Goal: Task Accomplishment & Management: Manage account settings

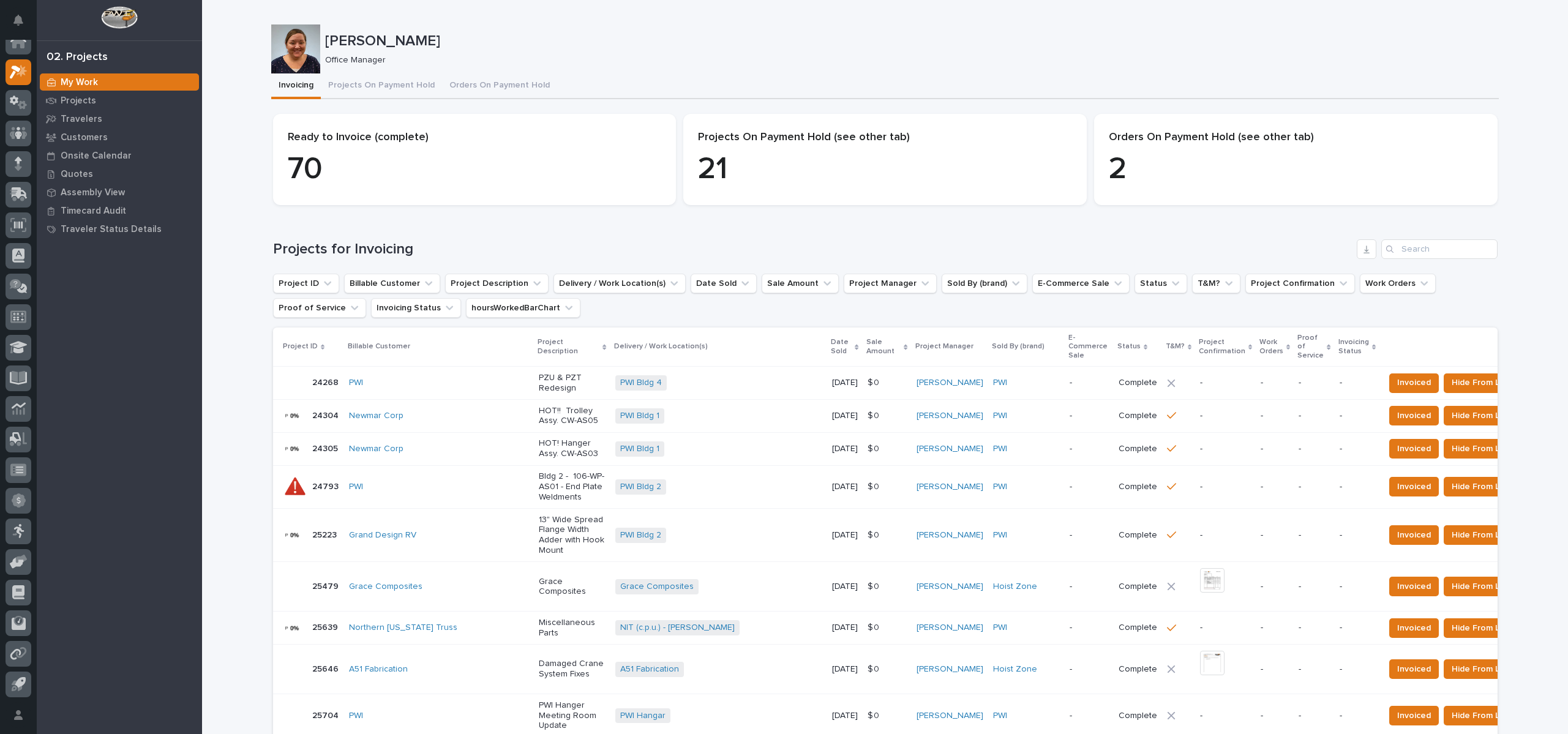
click at [1014, 38] on p "[PERSON_NAME]" at bounding box center [909, 41] width 1169 height 18
click at [368, 81] on button "Projects On Payment Hold" at bounding box center [382, 86] width 121 height 26
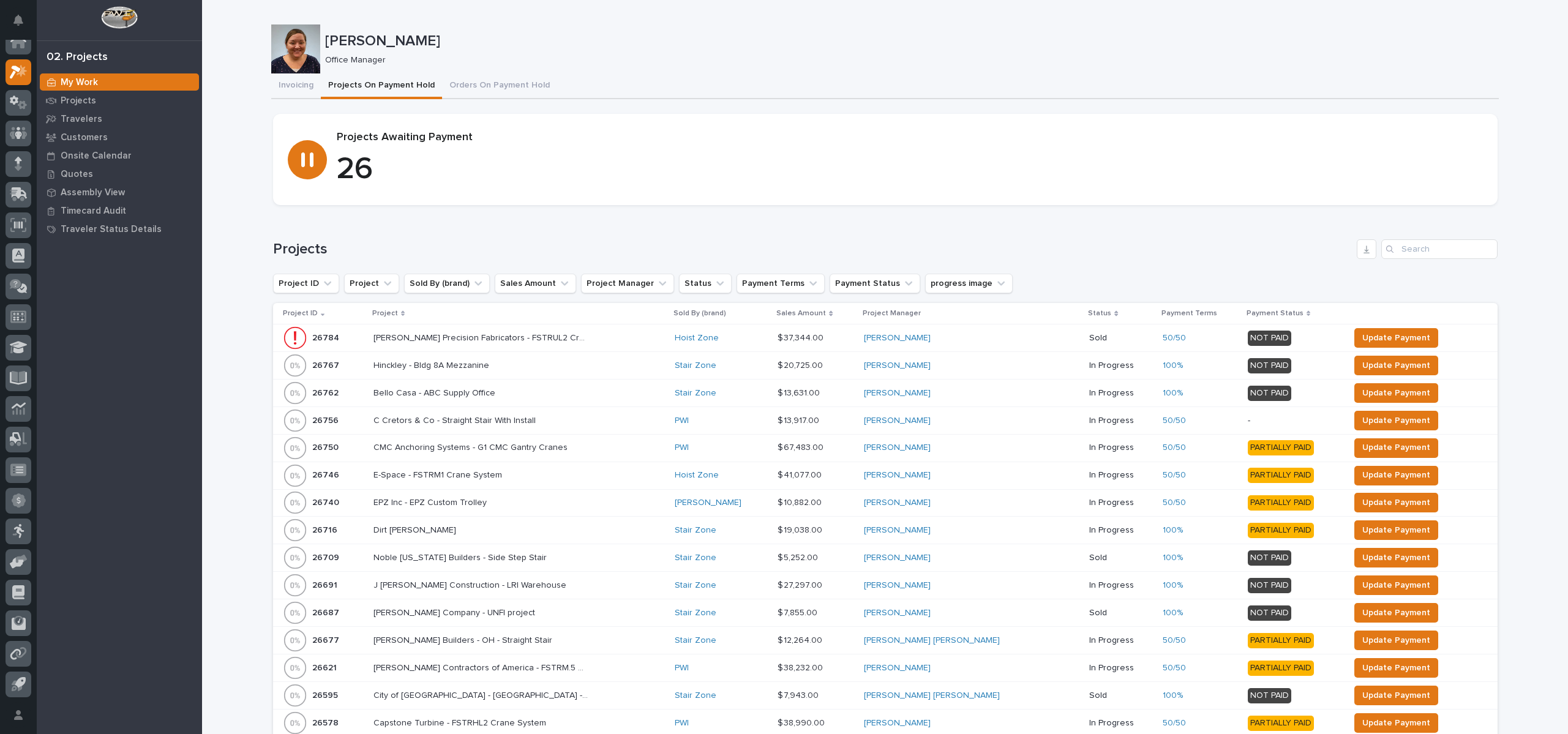
click at [388, 312] on p "Project" at bounding box center [385, 313] width 26 height 13
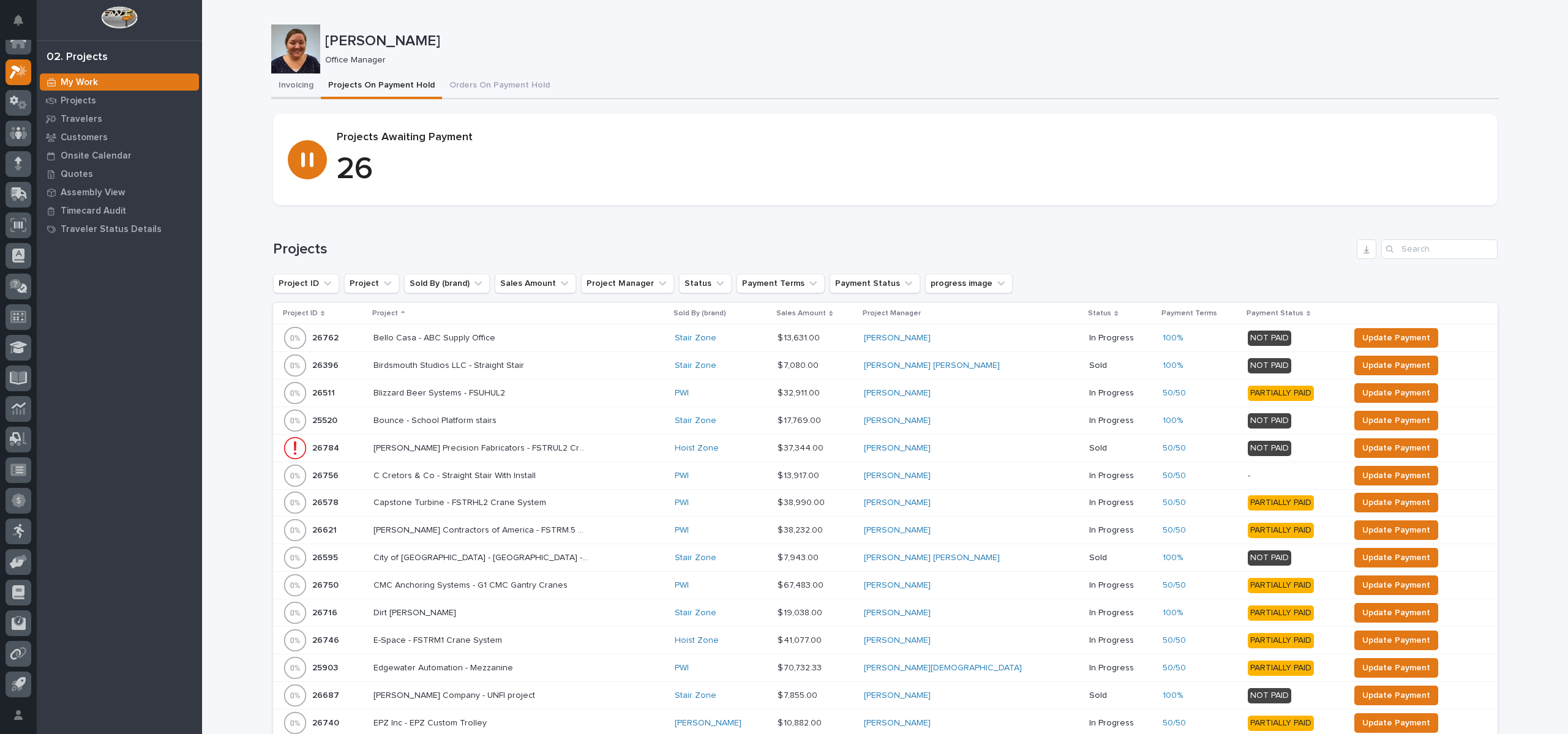
click at [297, 88] on button "Invoicing" at bounding box center [296, 86] width 50 height 26
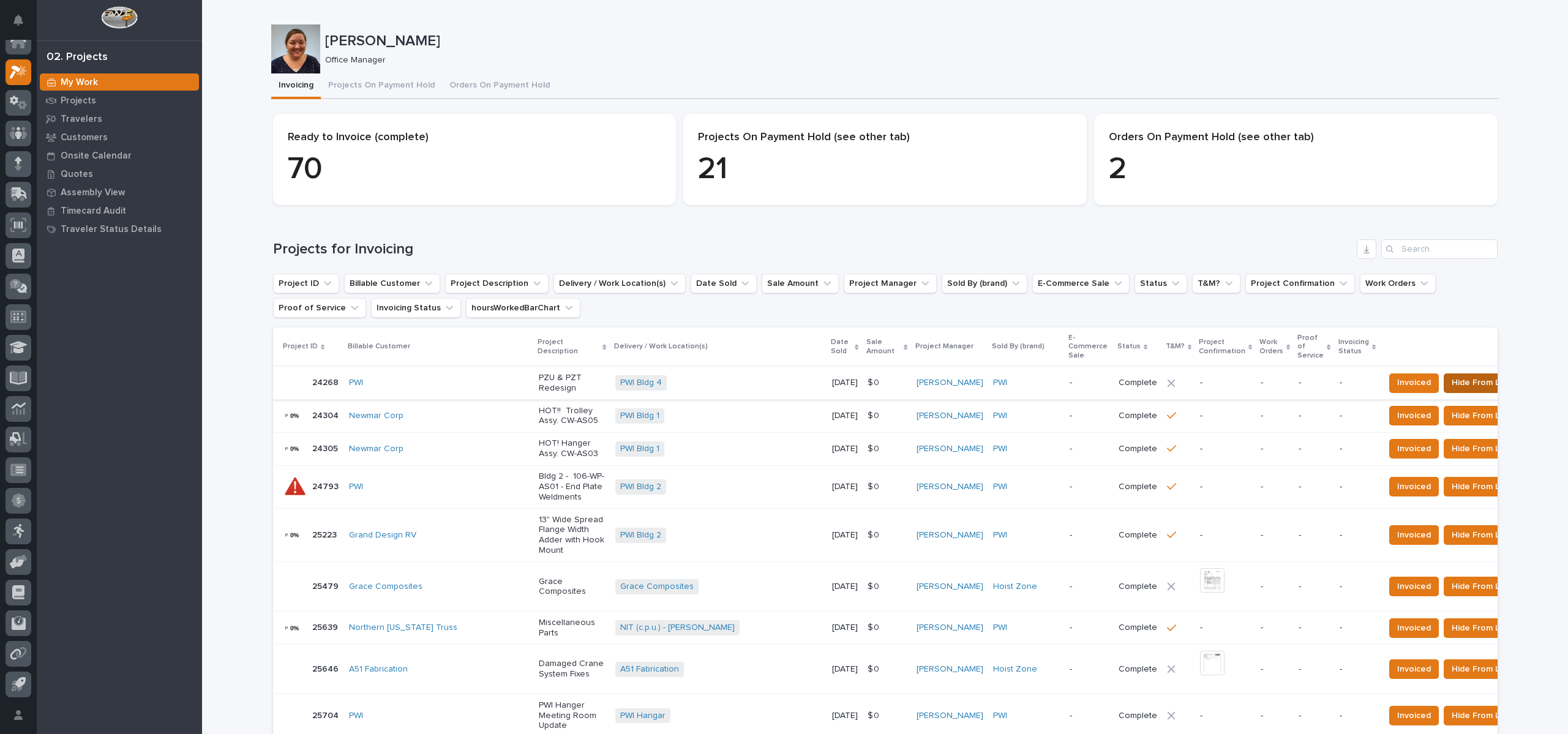
click at [1454, 375] on span "Hide From List" at bounding box center [1480, 382] width 57 height 14
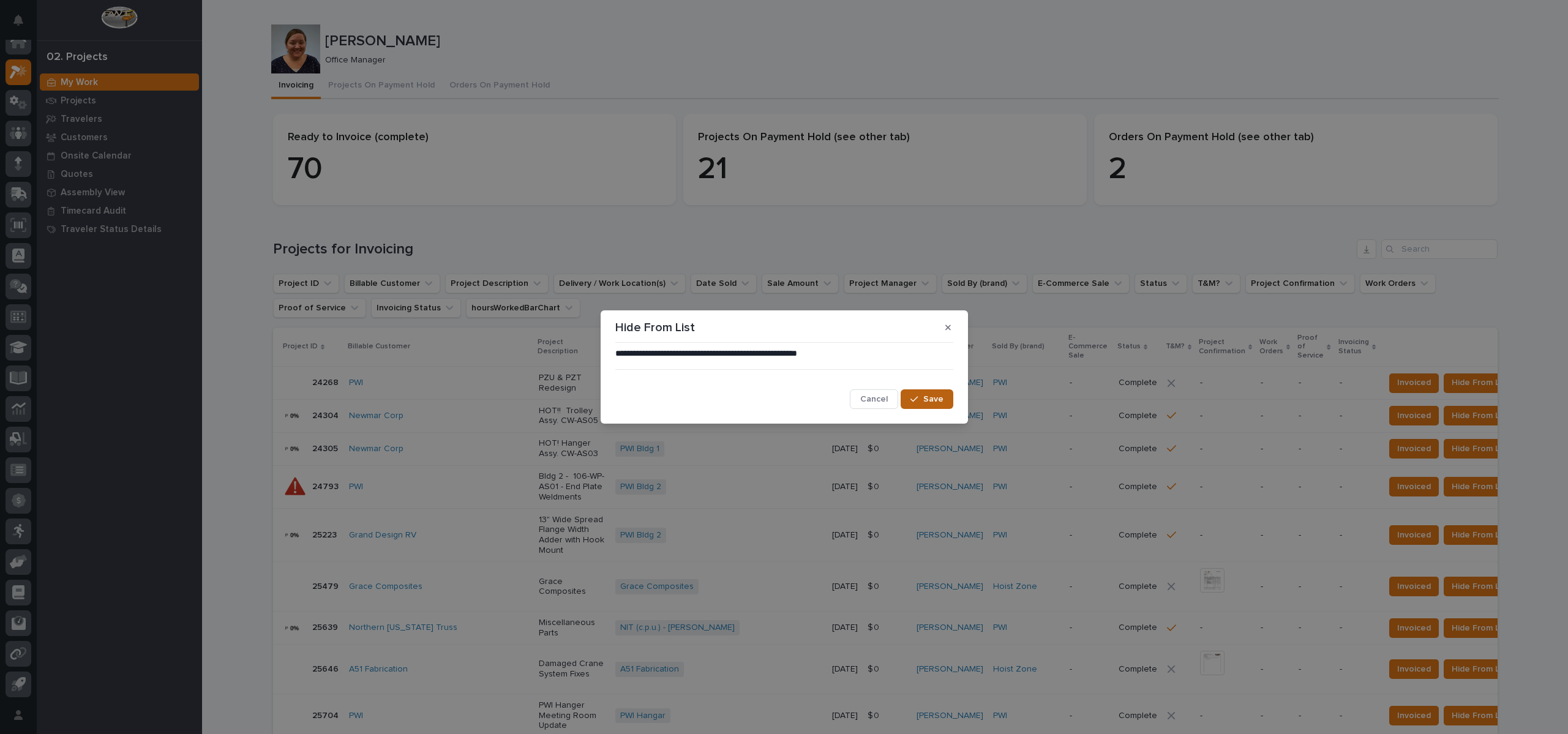
click at [946, 399] on button "Save" at bounding box center [927, 399] width 52 height 19
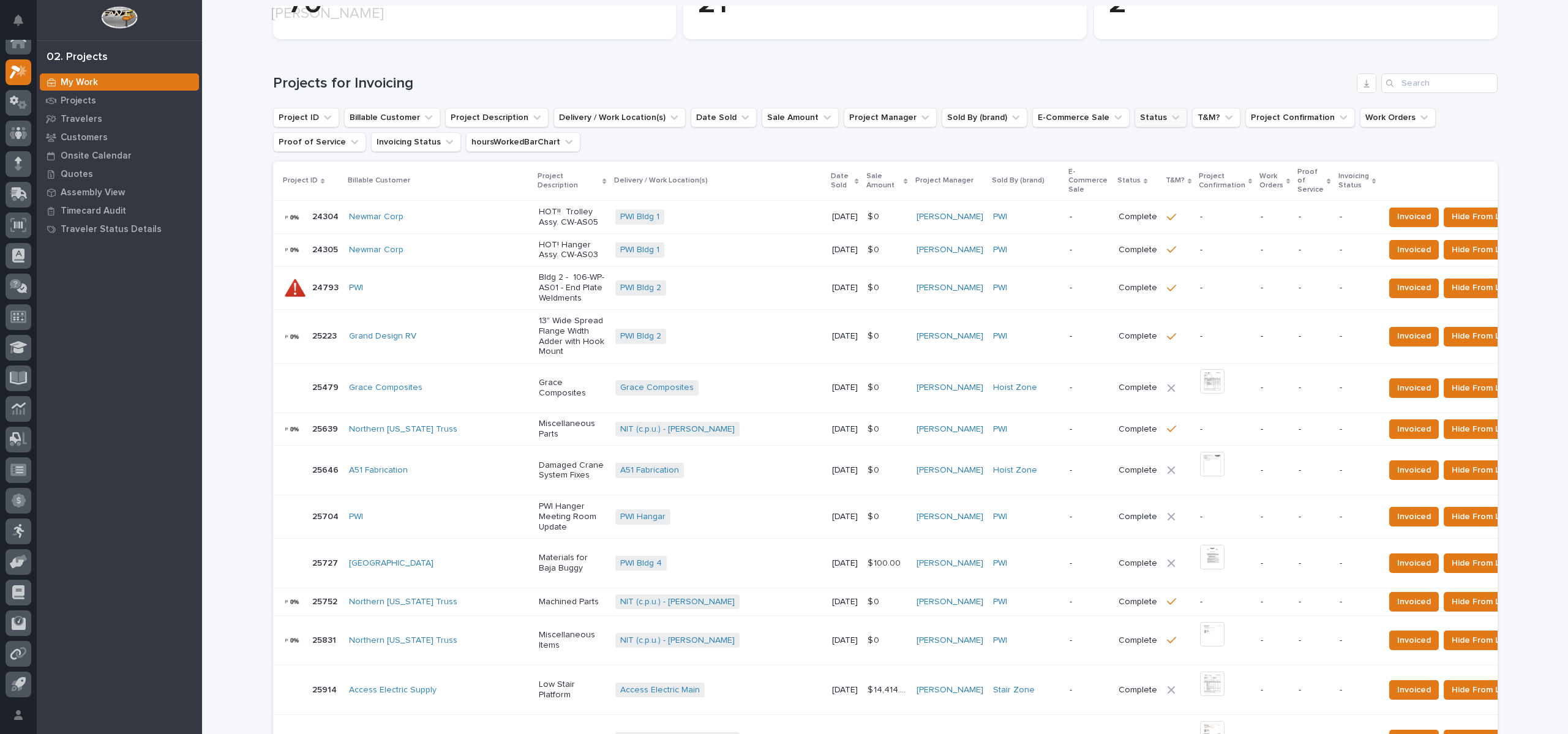
scroll to position [184, 0]
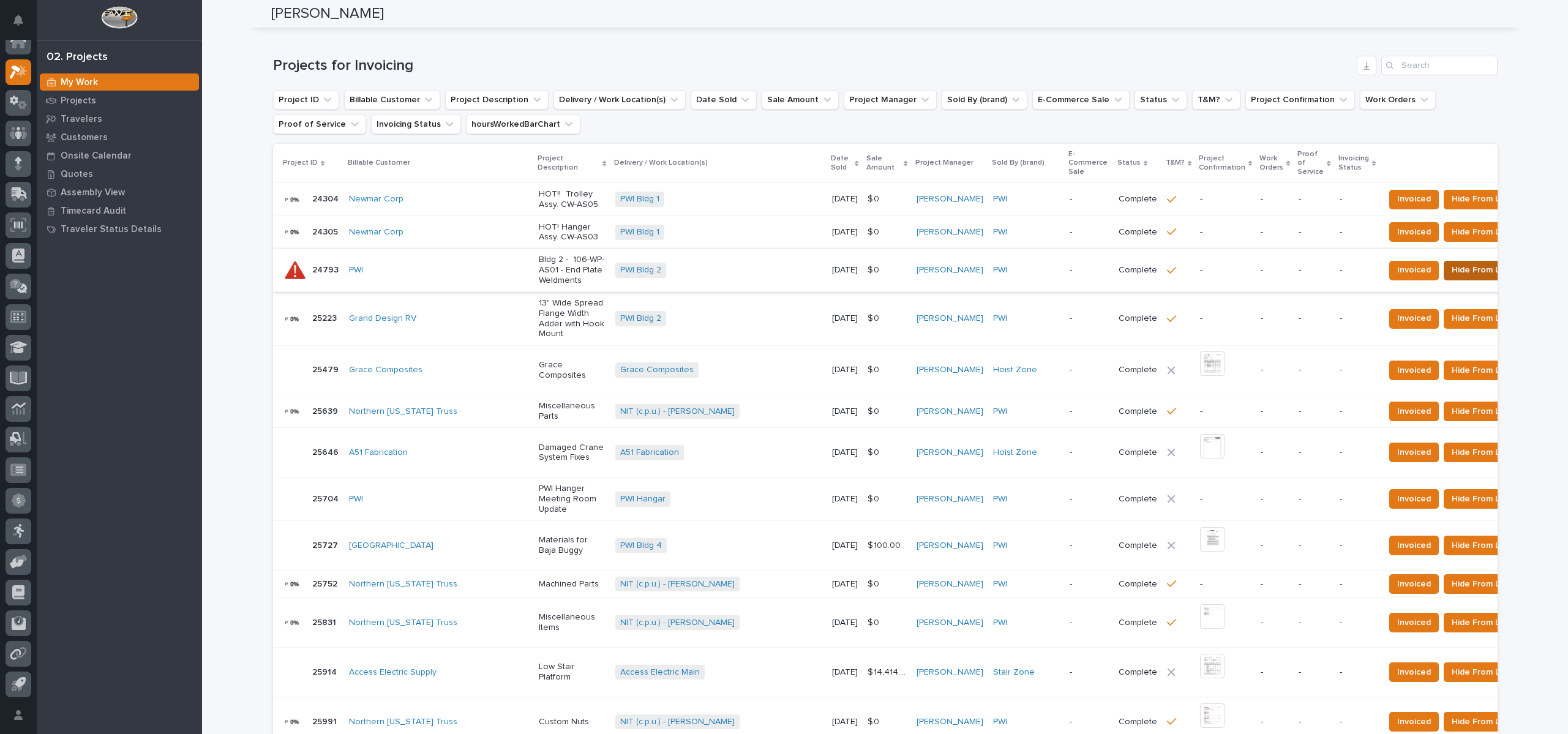
click at [1452, 263] on span "Hide From List" at bounding box center [1480, 270] width 57 height 14
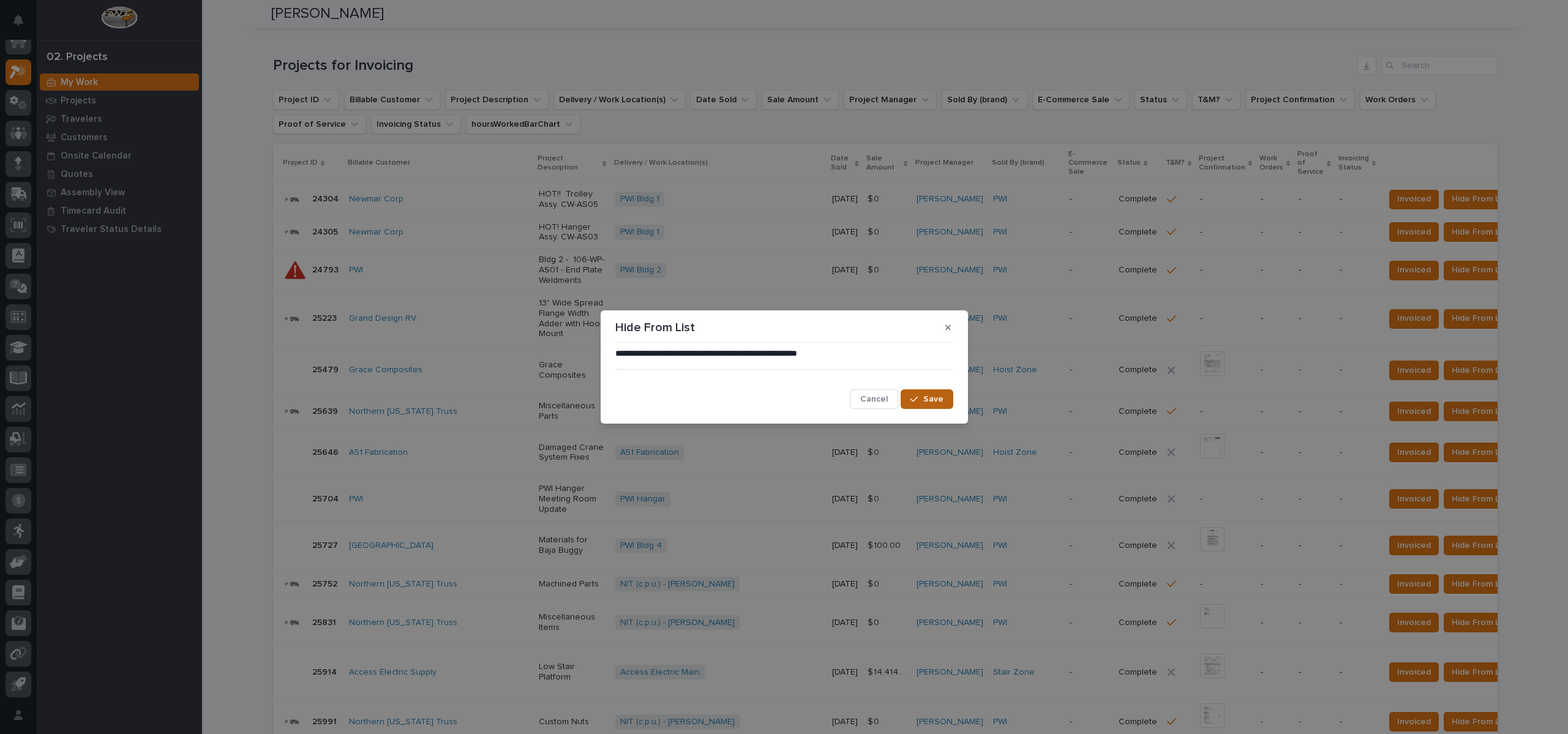
click at [941, 404] on span "Save" at bounding box center [934, 399] width 20 height 11
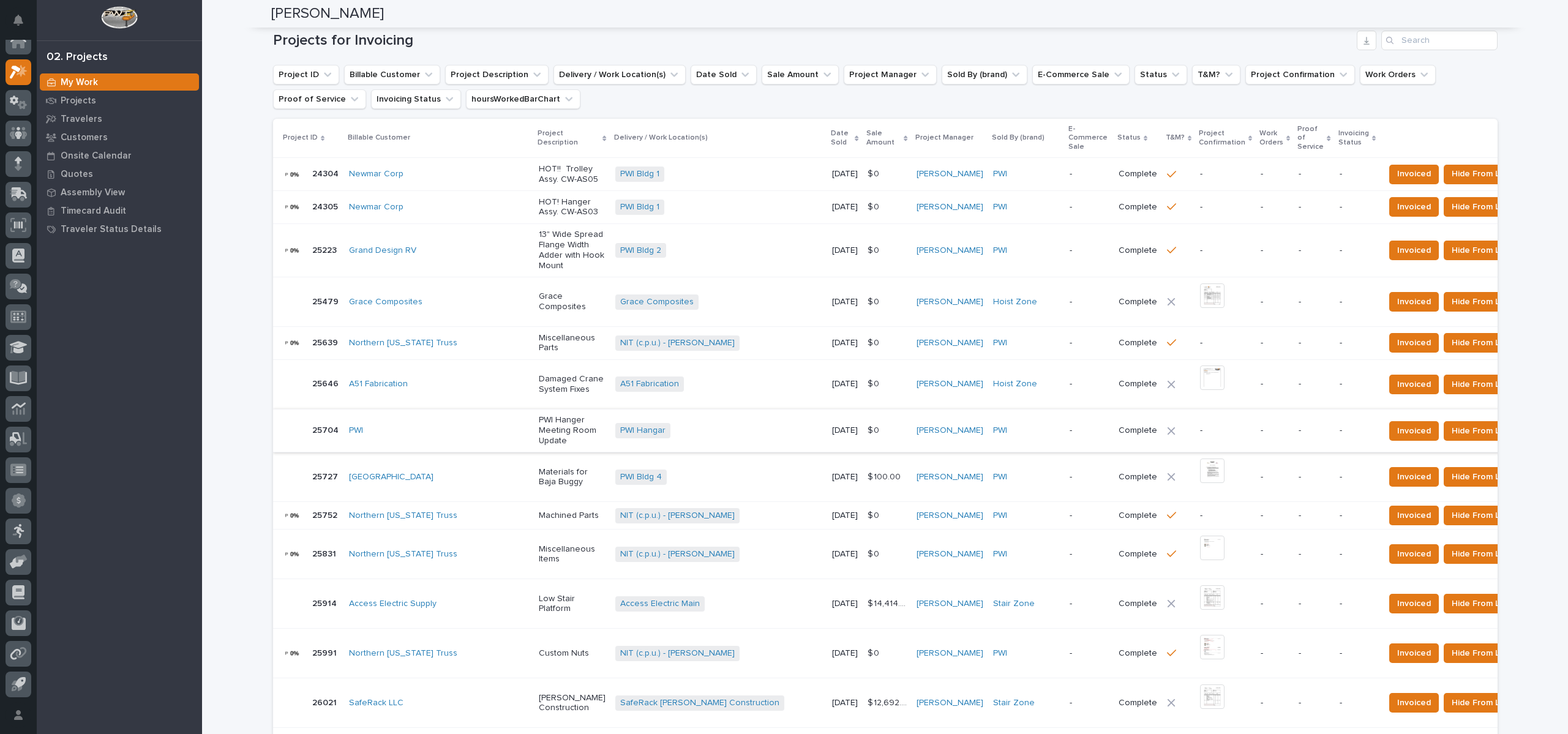
scroll to position [192, 0]
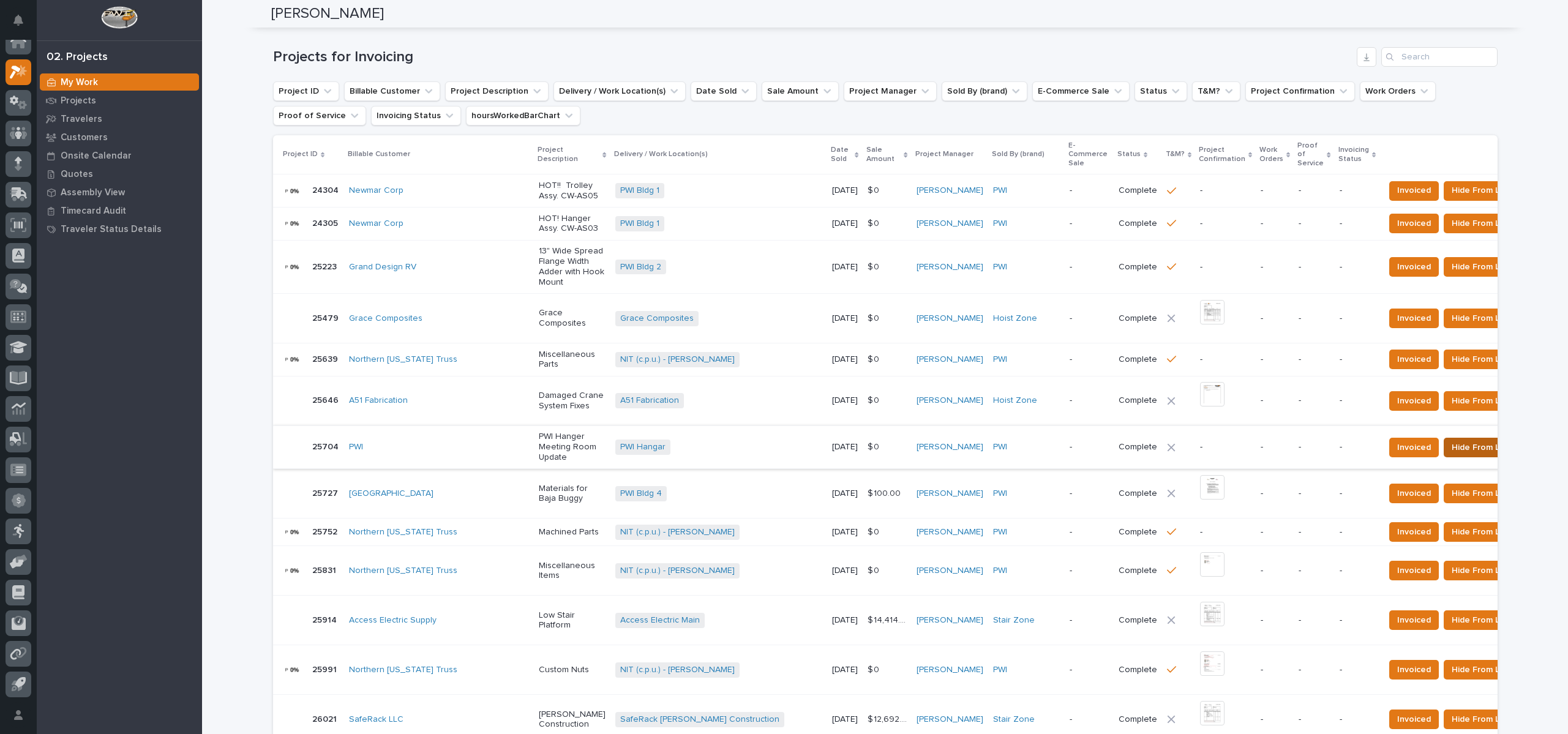
click at [1452, 440] on span "Hide From List" at bounding box center [1480, 447] width 57 height 14
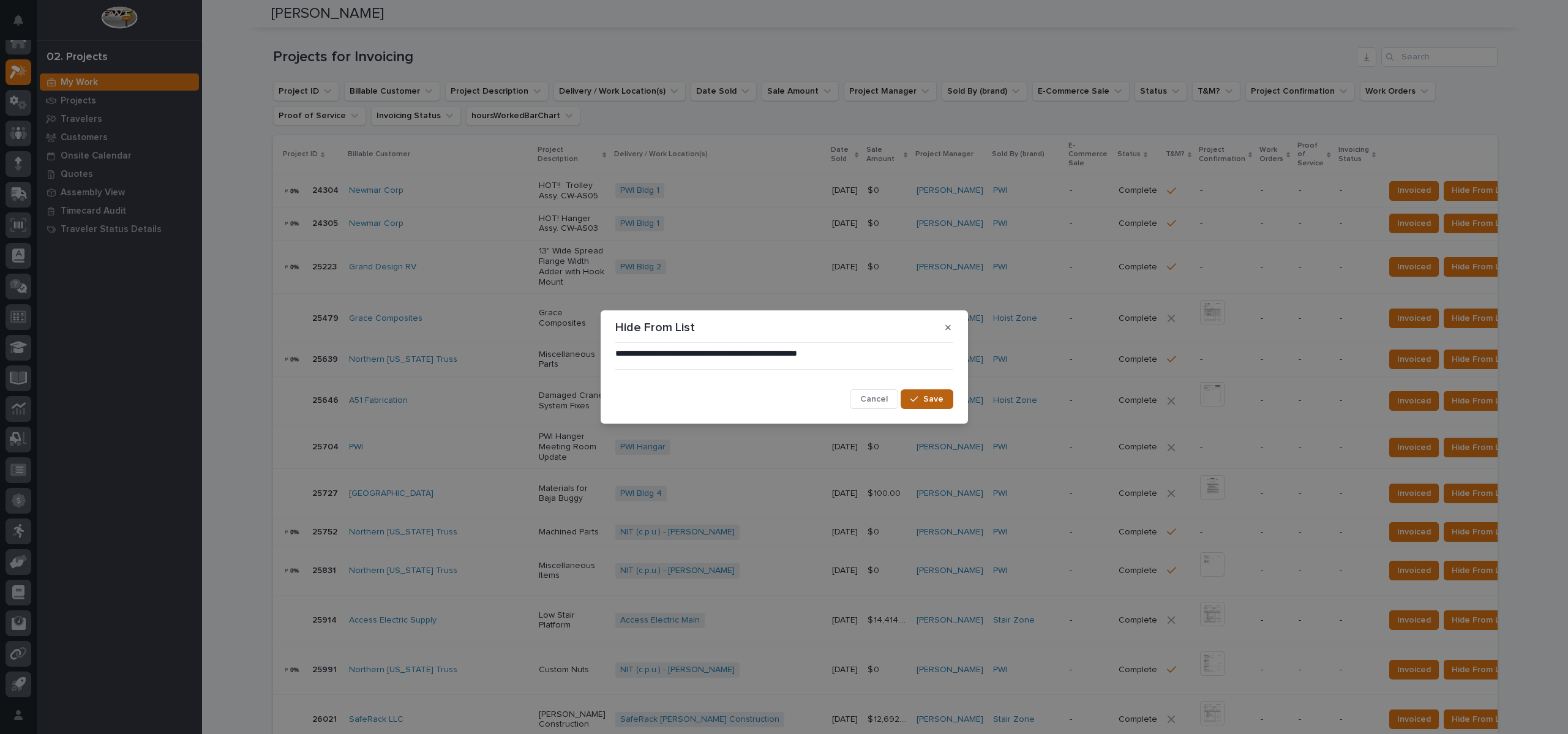
click at [940, 405] on span "Save" at bounding box center [934, 399] width 20 height 11
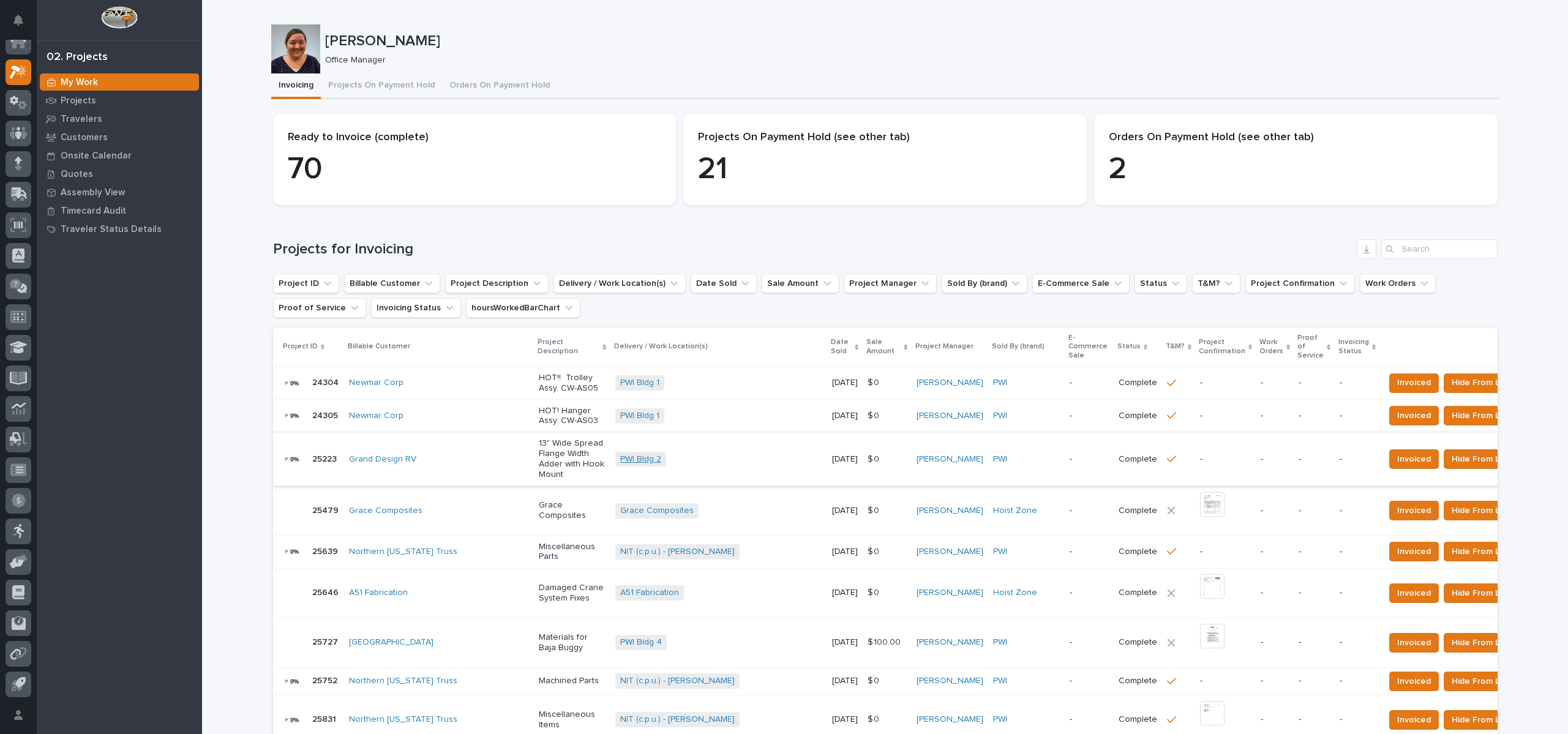
scroll to position [184, 0]
